Goal: Information Seeking & Learning: Learn about a topic

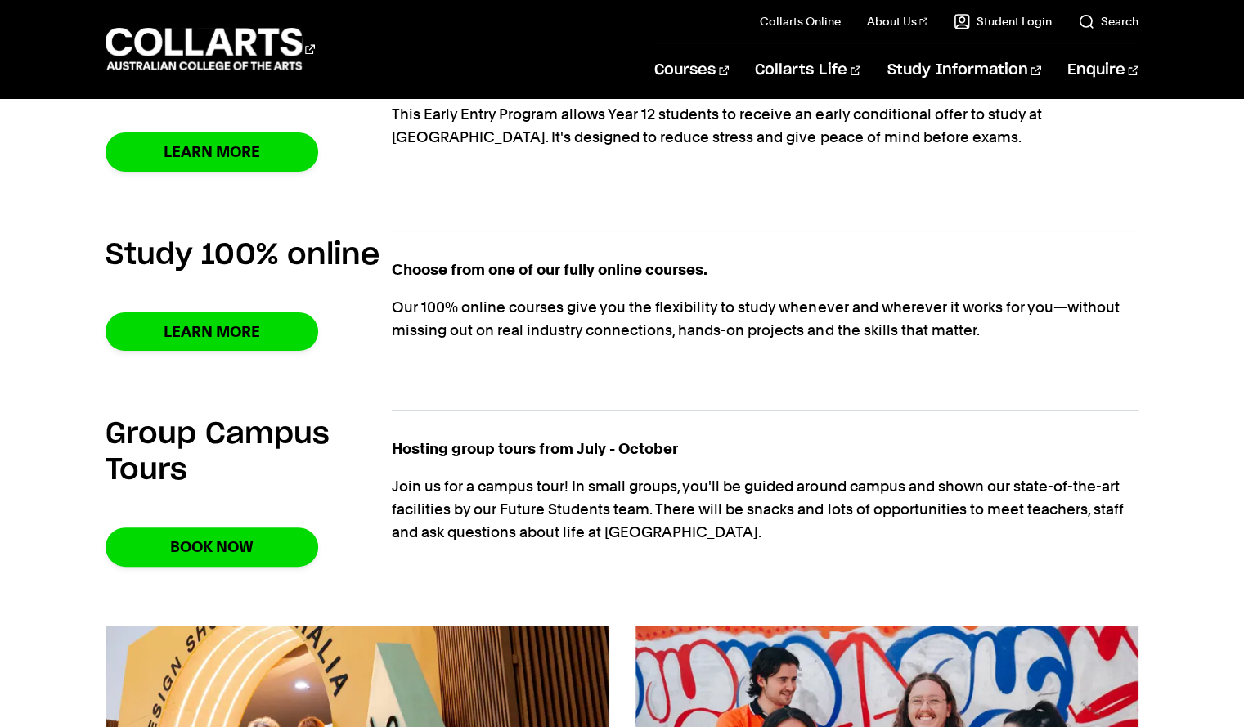
scroll to position [982, 0]
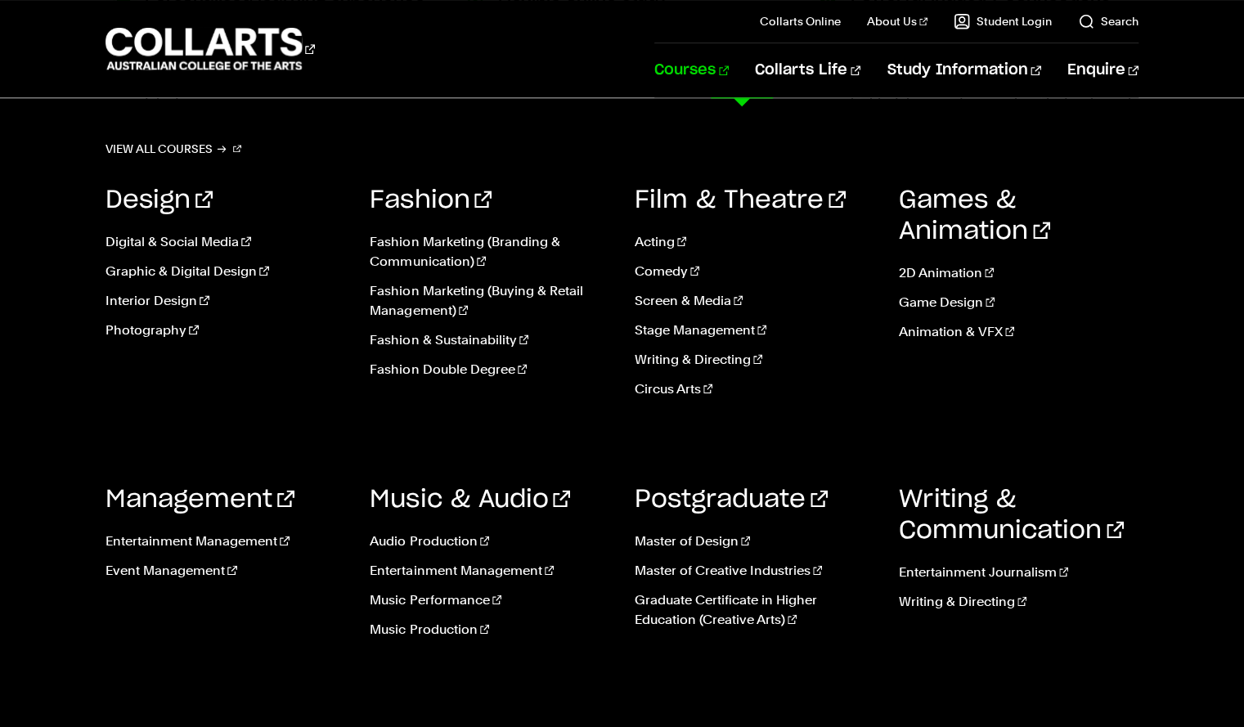
click at [729, 65] on link "Courses" at bounding box center [691, 70] width 74 height 54
click at [176, 545] on link "Entertainment Management" at bounding box center [226, 542] width 240 height 20
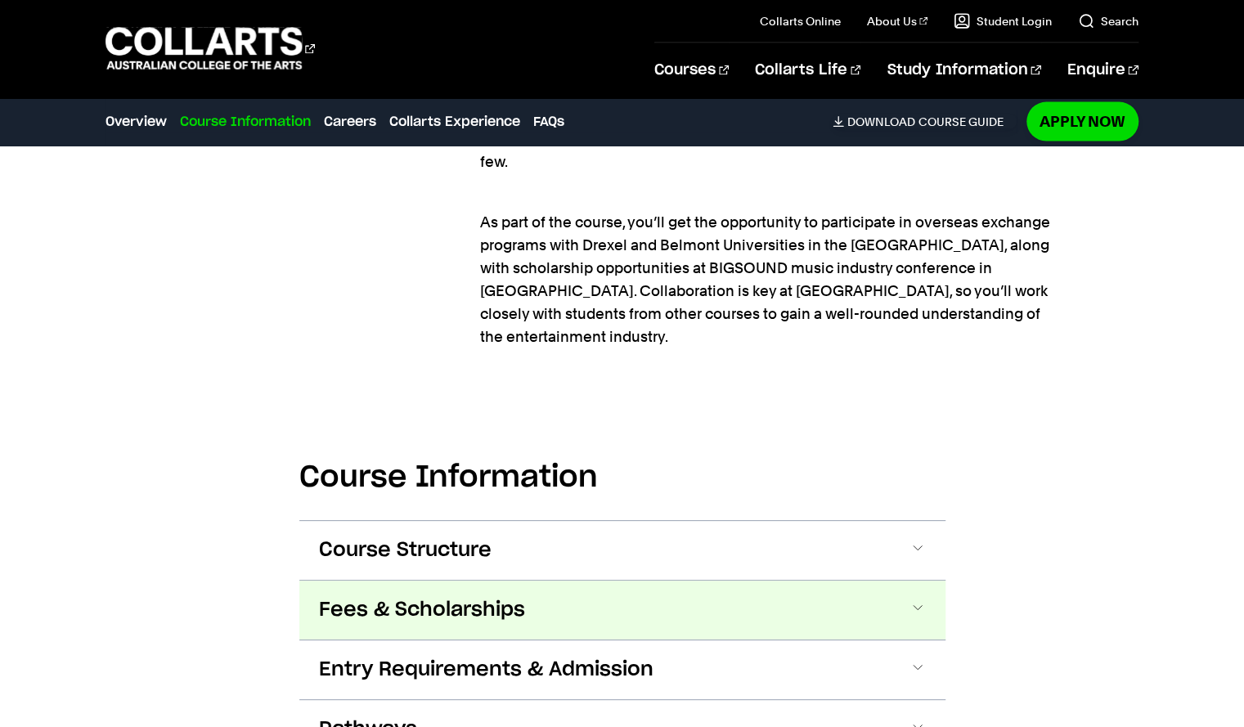
scroll to position [2291, 0]
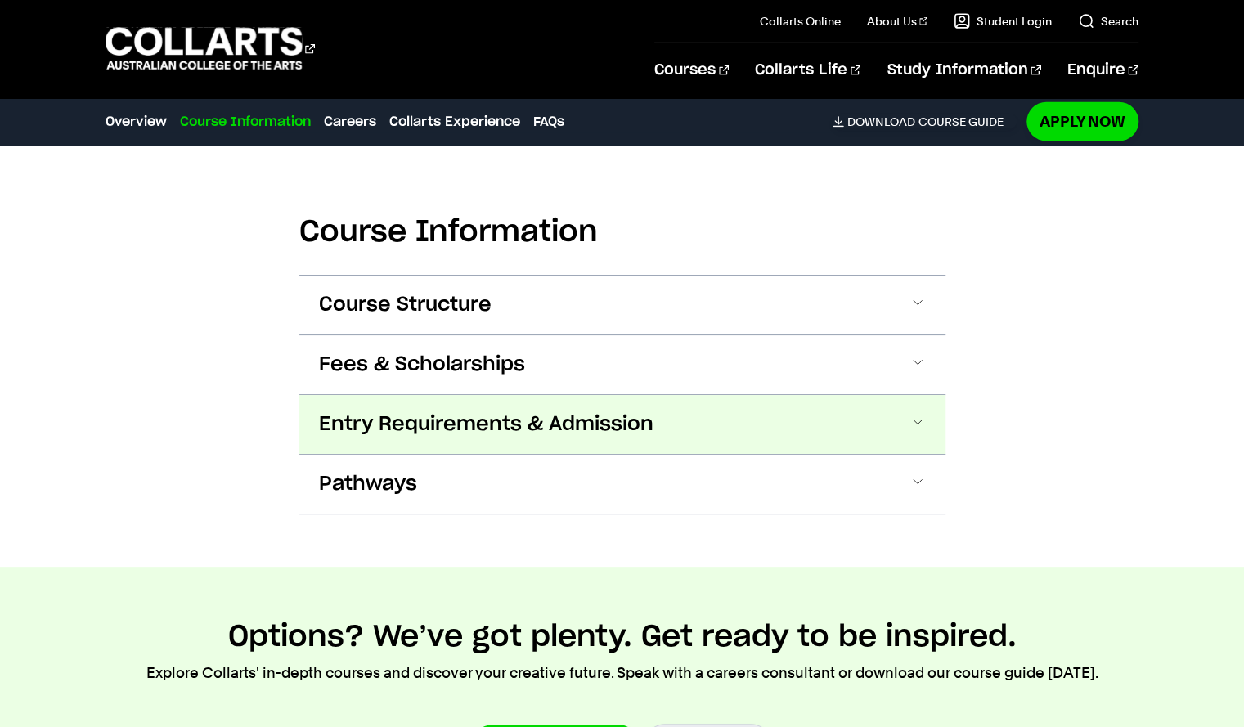
click at [439, 411] on span "Entry Requirements & Admission" at bounding box center [486, 424] width 335 height 26
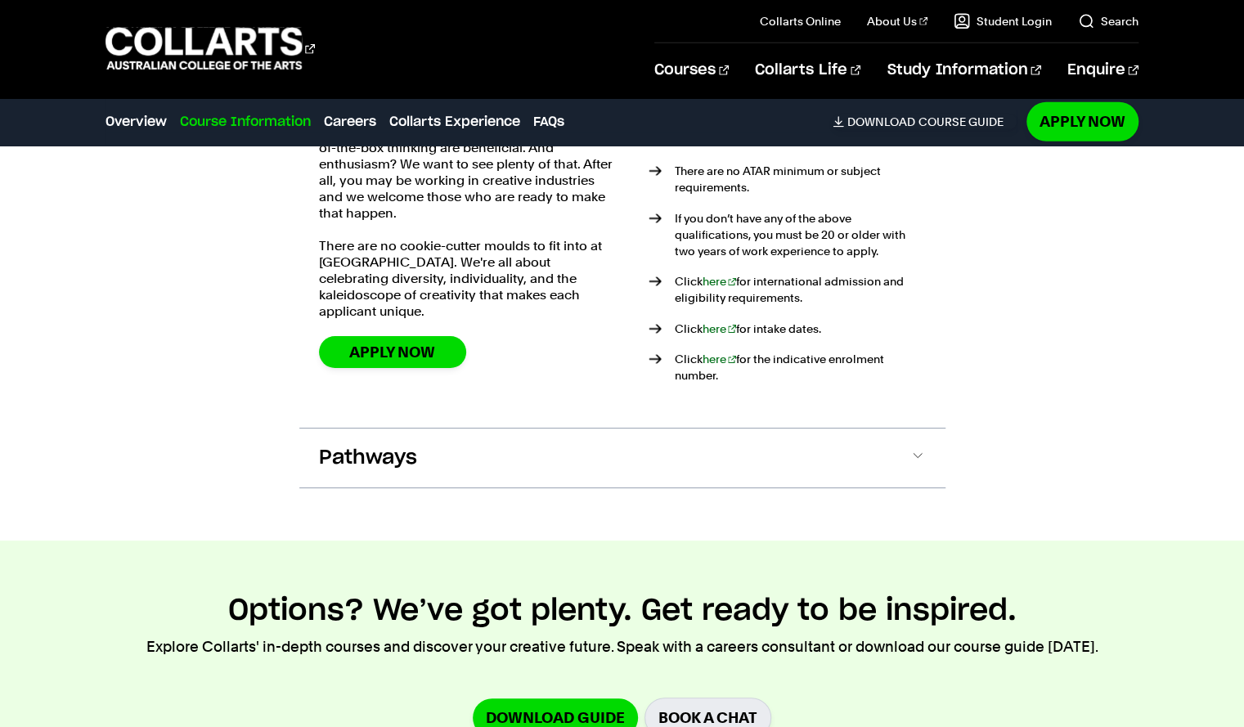
scroll to position [2572, 0]
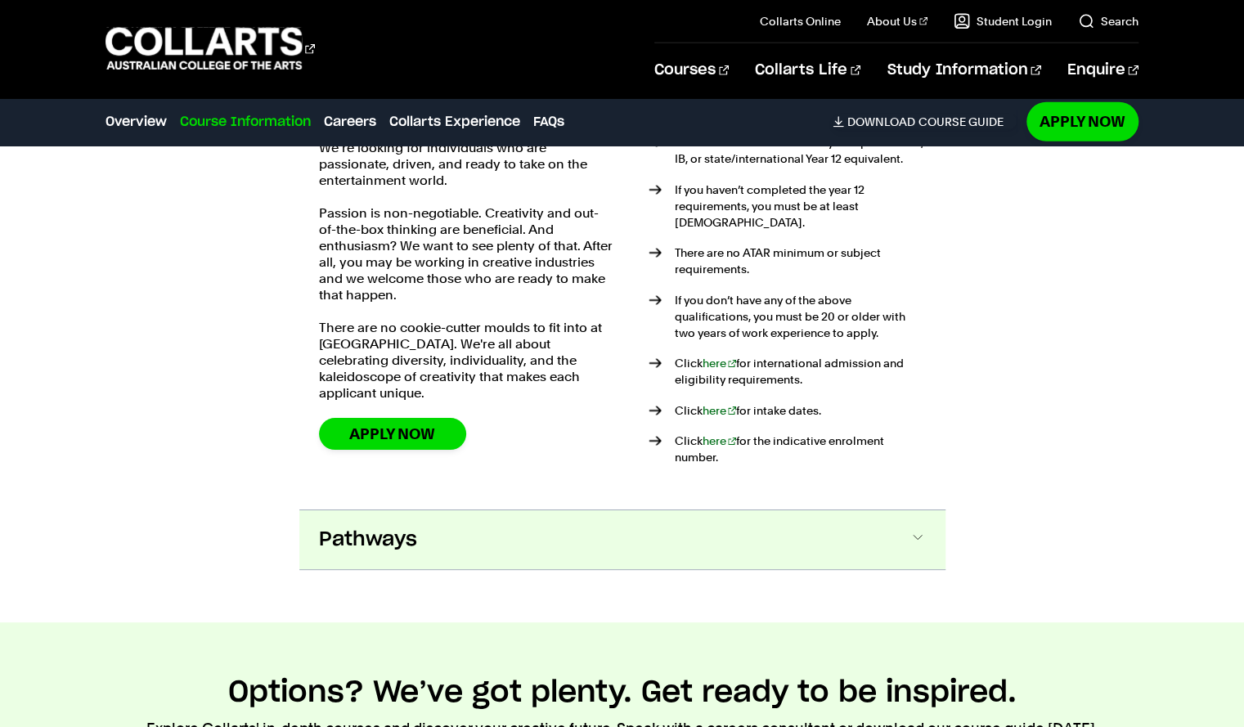
click at [397, 527] on span "Pathways" at bounding box center [368, 540] width 98 height 26
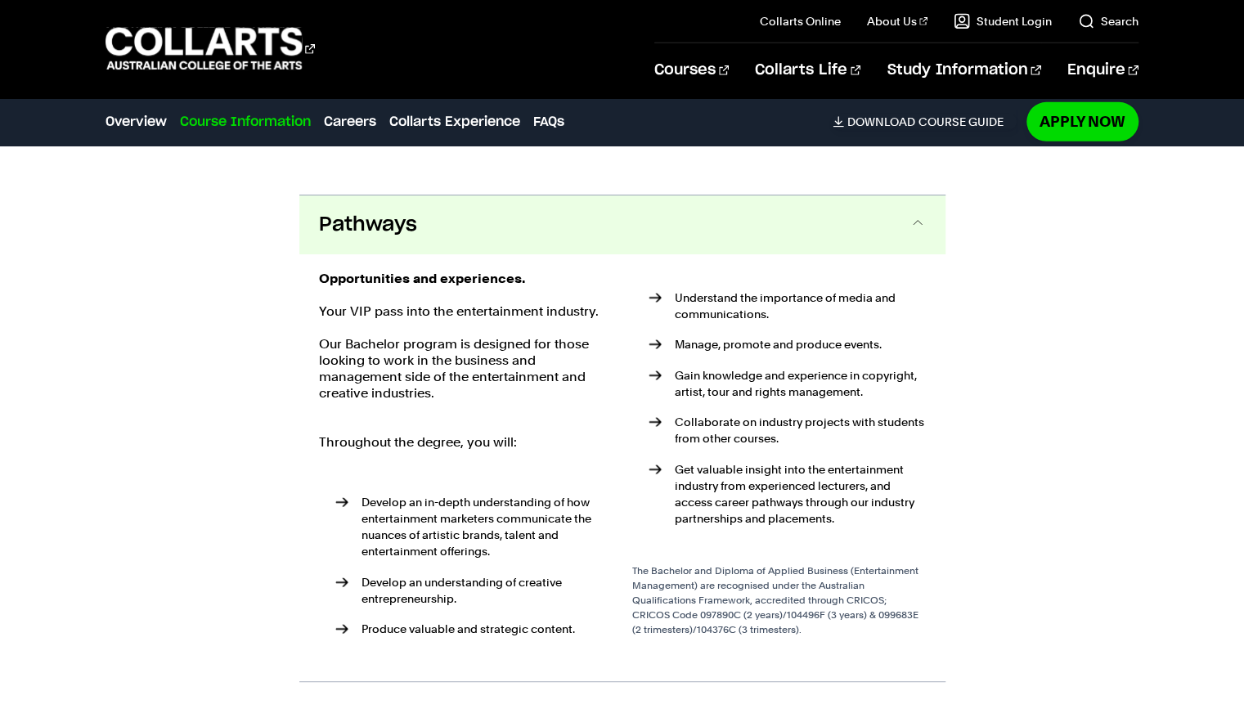
scroll to position [3132, 0]
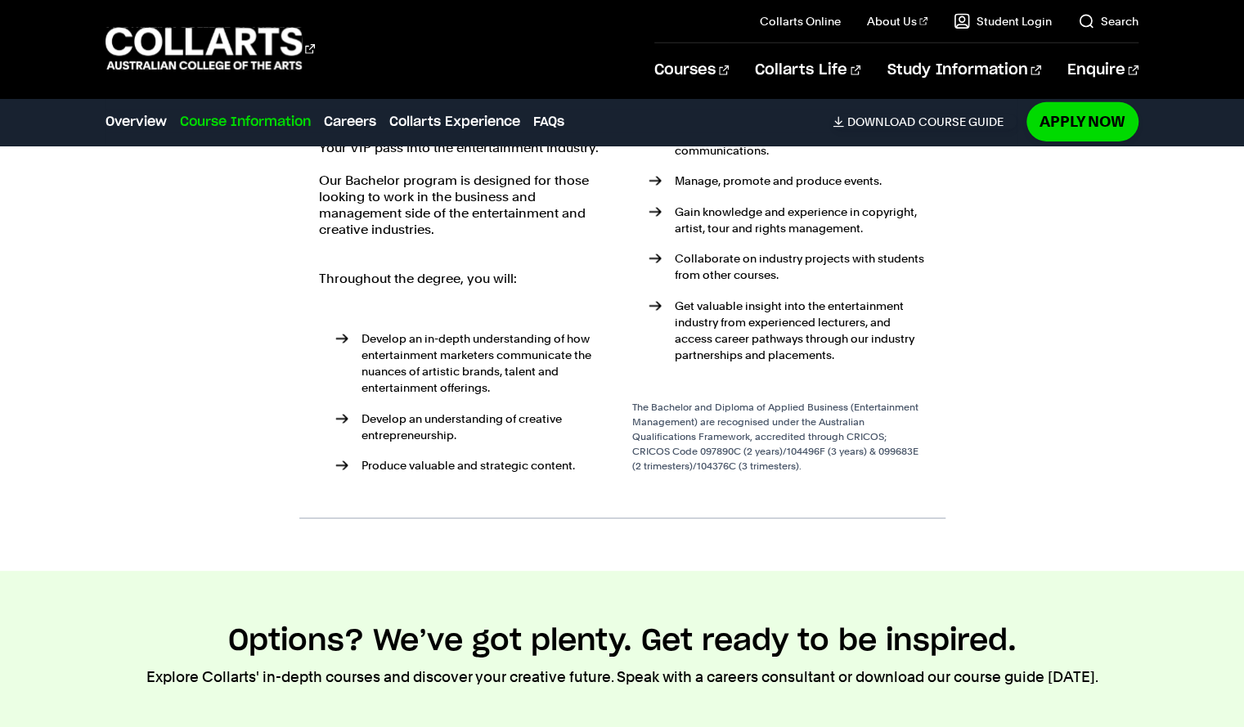
click at [816, 425] on div "The Bachelor and Diploma of Applied Business (Entertainment Management) are rec…" at bounding box center [779, 437] width 294 height 74
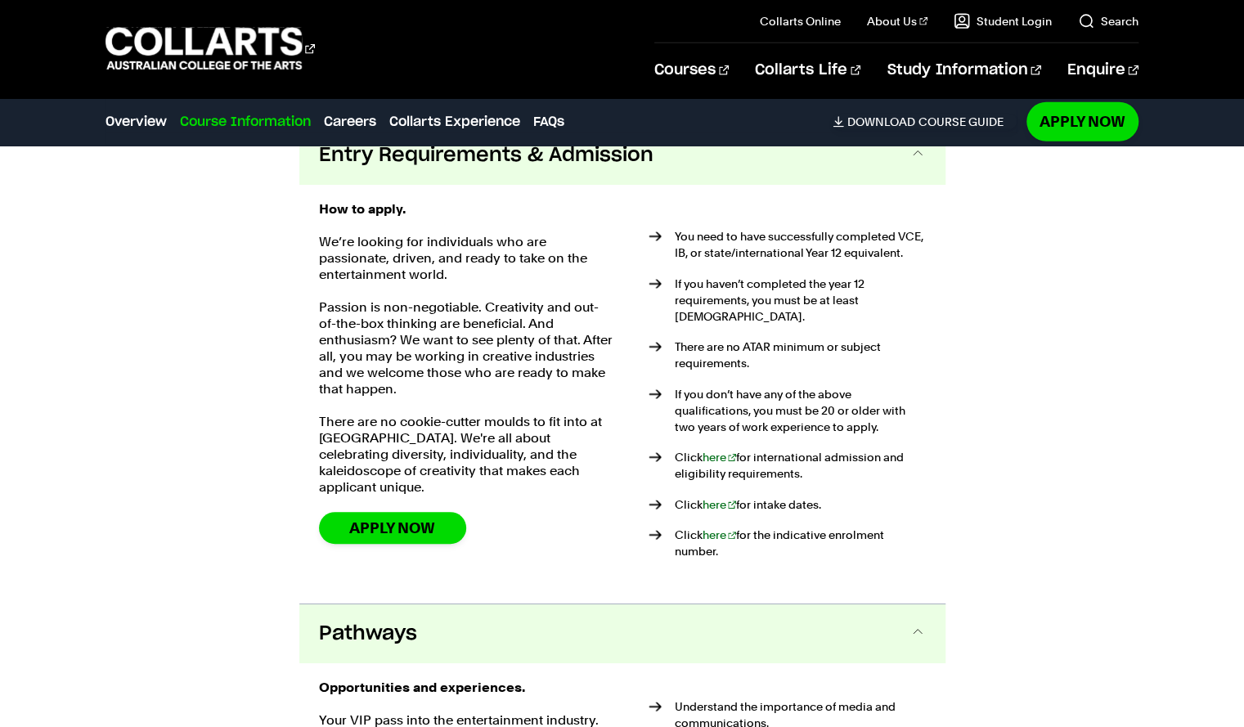
scroll to position [2478, 0]
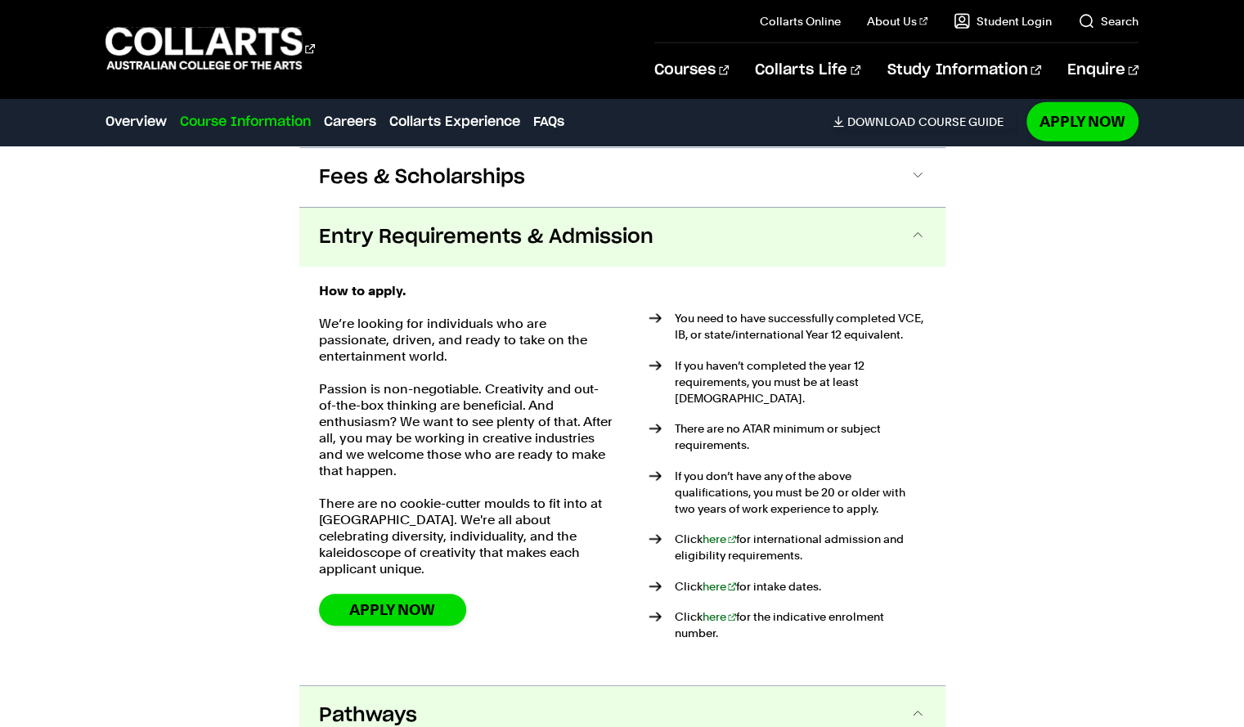
click at [710, 357] on p "If you haven’t completed the year 12 requirements, you must be at least 20 year…" at bounding box center [800, 381] width 251 height 49
